Goal: Task Accomplishment & Management: Use online tool/utility

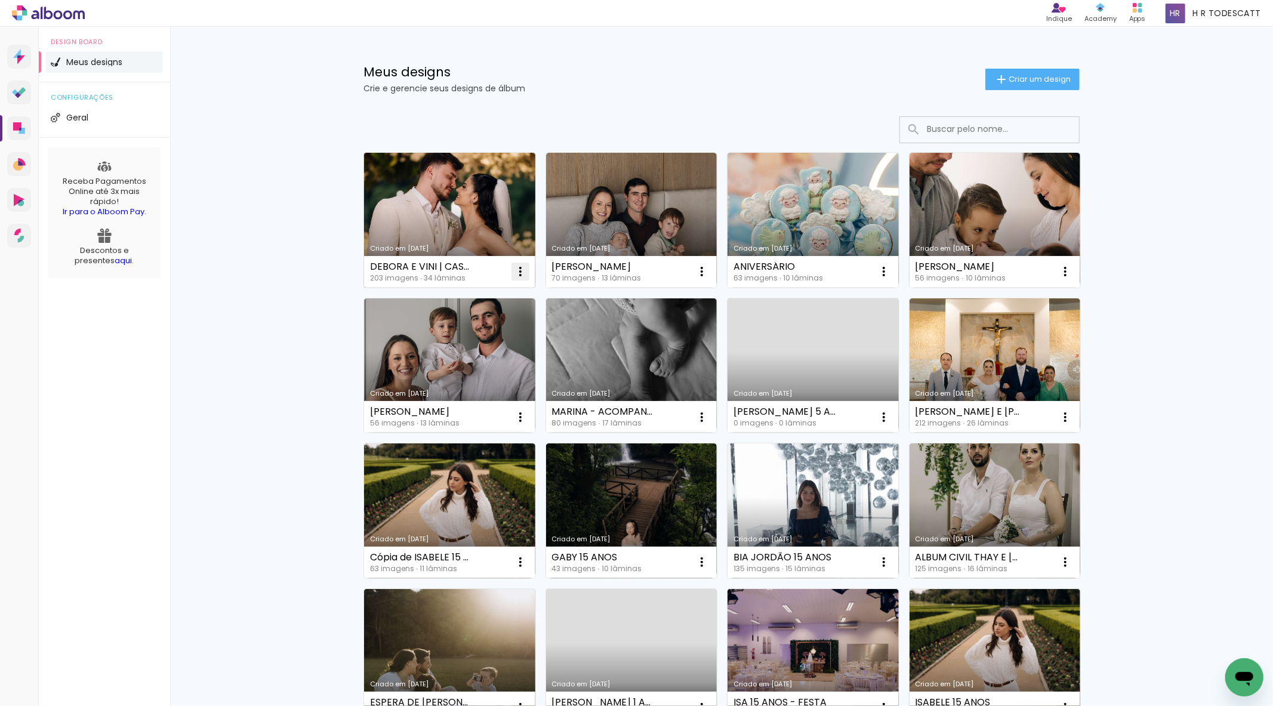
click at [517, 266] on iron-icon at bounding box center [520, 271] width 14 height 14
click at [491, 230] on link "Criado em [DATE]" at bounding box center [449, 220] width 171 height 135
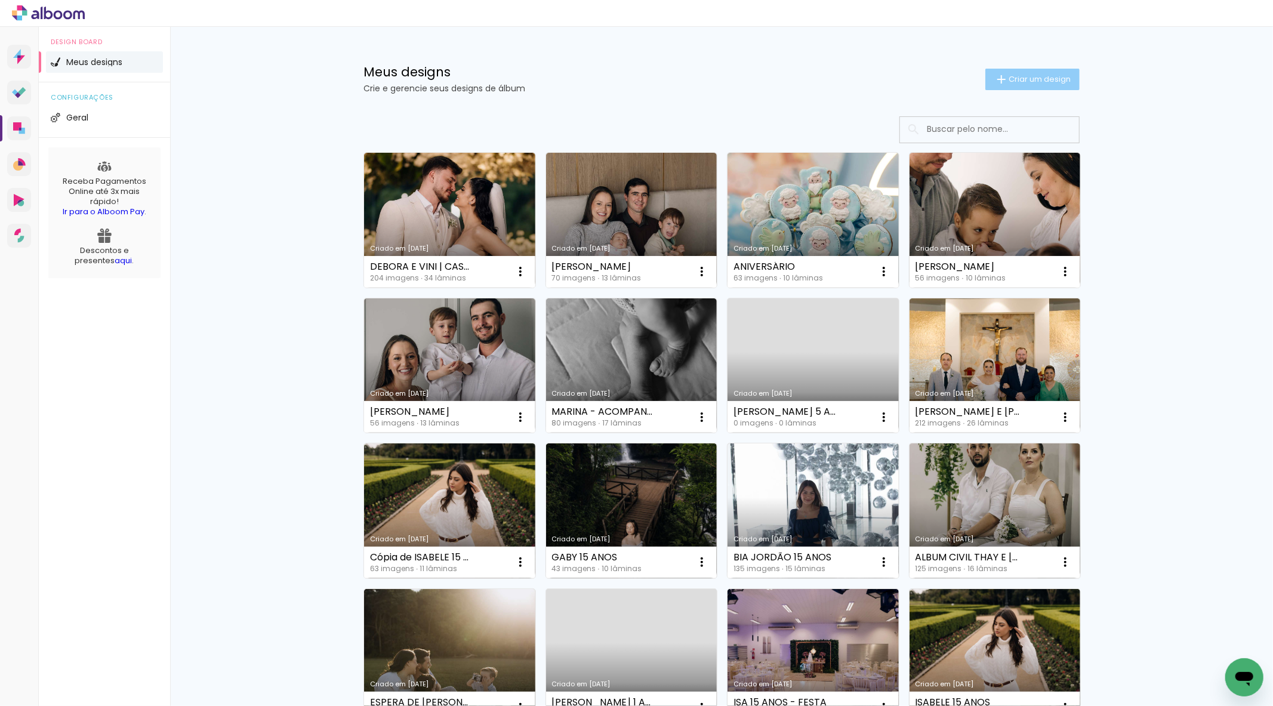
click at [1041, 84] on paper-button "Criar um design" at bounding box center [1032, 79] width 94 height 21
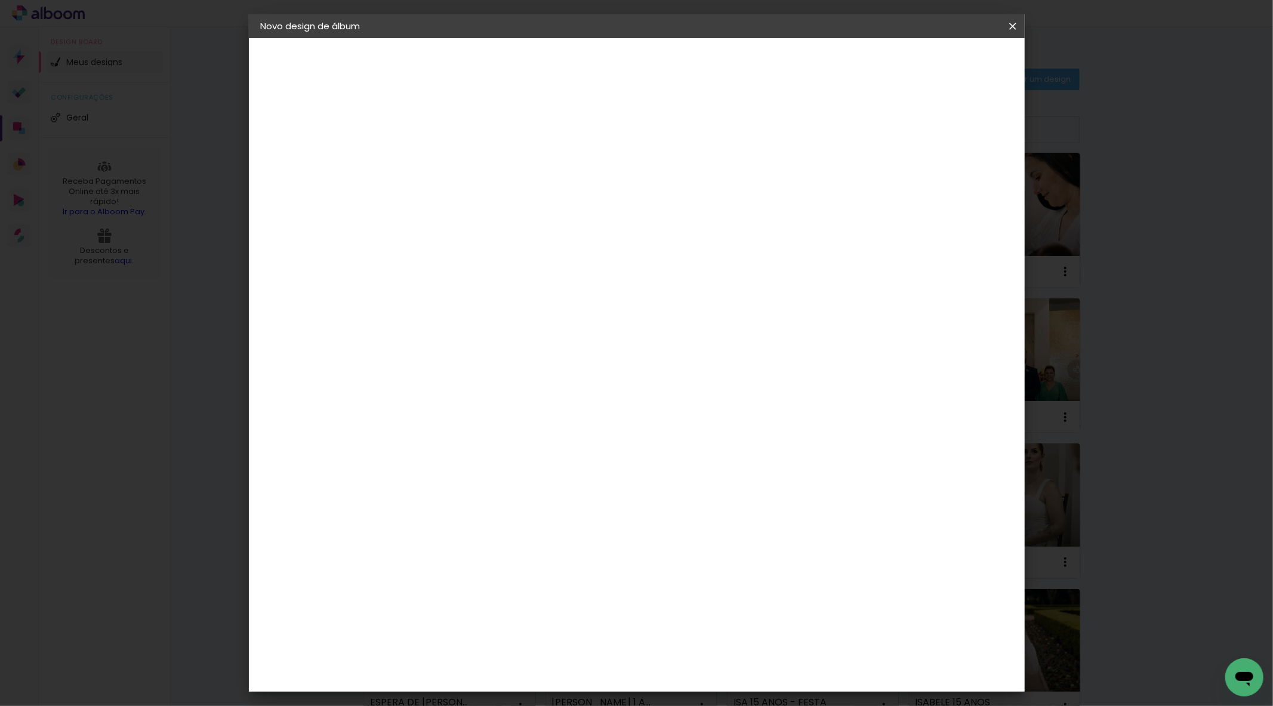
click at [456, 169] on input at bounding box center [456, 160] width 0 height 18
type input "[PERSON_NAME] E [PERSON_NAME] | CASAMENTO"
type paper-input "[PERSON_NAME] E [PERSON_NAME] | CASAMENTO"
click at [578, 55] on paper-button "Avançar" at bounding box center [549, 63] width 58 height 20
click at [520, 224] on input at bounding box center [486, 227] width 121 height 15
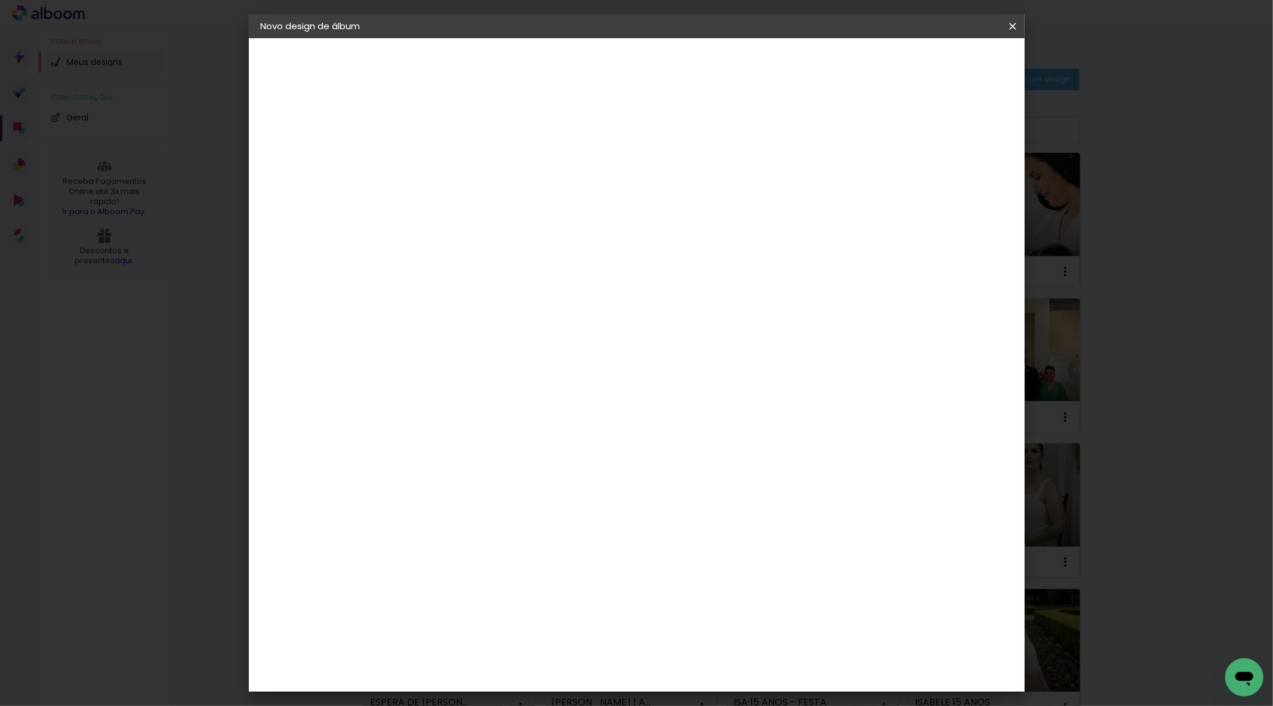
type input "SCH"
type paper-input "SCH"
click at [493, 265] on div "Schlosser" at bounding box center [470, 270] width 45 height 10
click at [0, 0] on slot "Avançar" at bounding box center [0, 0] width 0 height 0
click at [536, 650] on span "30 × 30" at bounding box center [508, 666] width 55 height 32
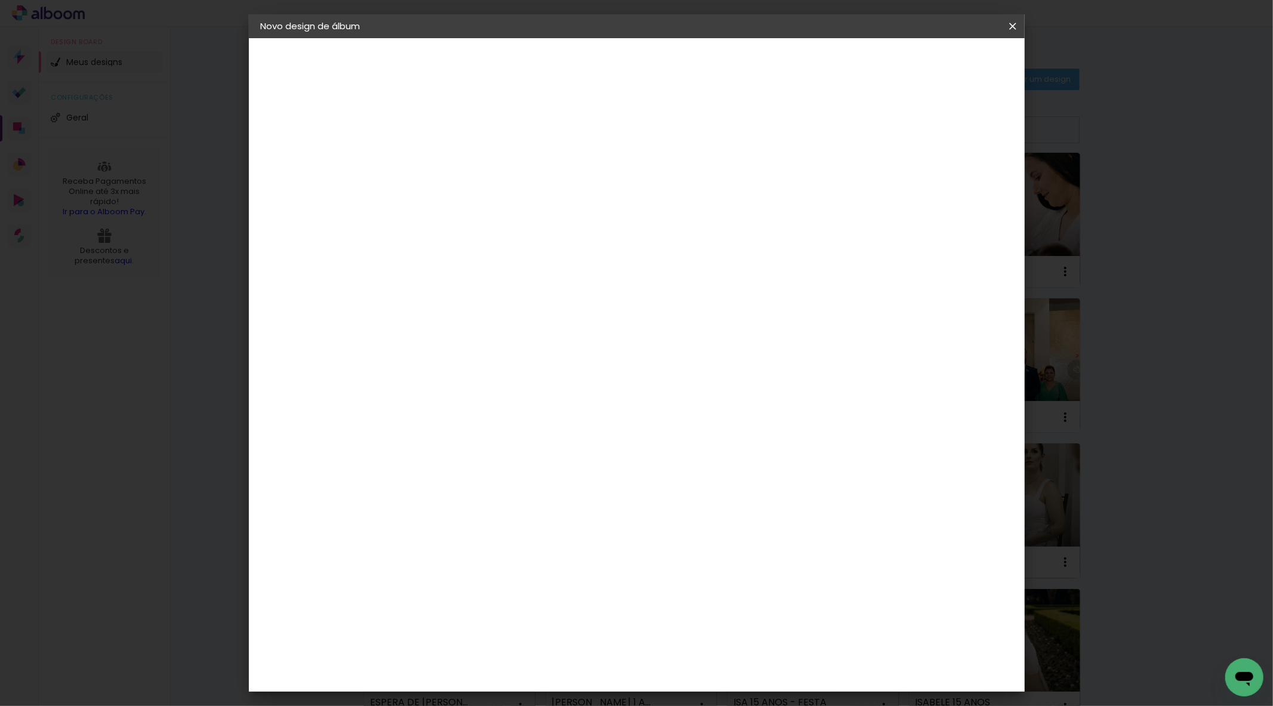
click at [650, 54] on paper-button "Avançar" at bounding box center [621, 63] width 58 height 20
click at [949, 54] on paper-button "Iniciar design" at bounding box center [910, 63] width 78 height 20
